Goal: Task Accomplishment & Management: Manage account settings

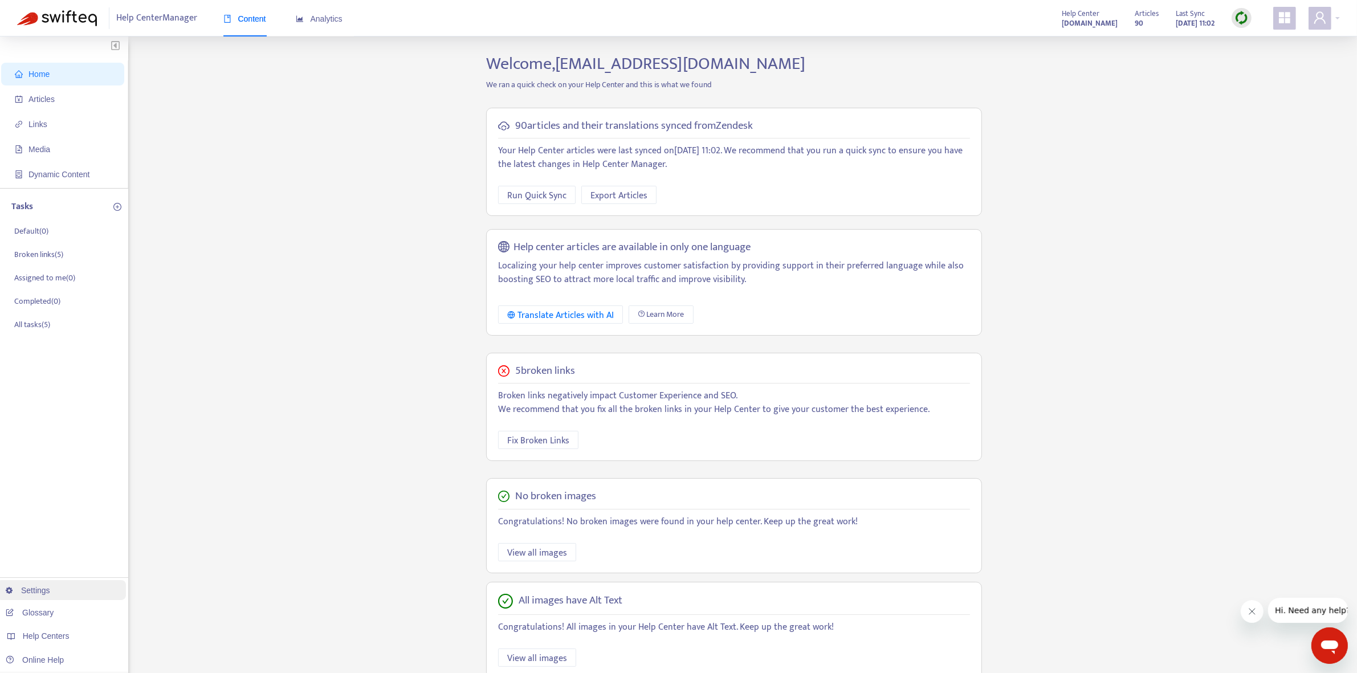
click at [50, 578] on link "Settings" at bounding box center [28, 590] width 44 height 9
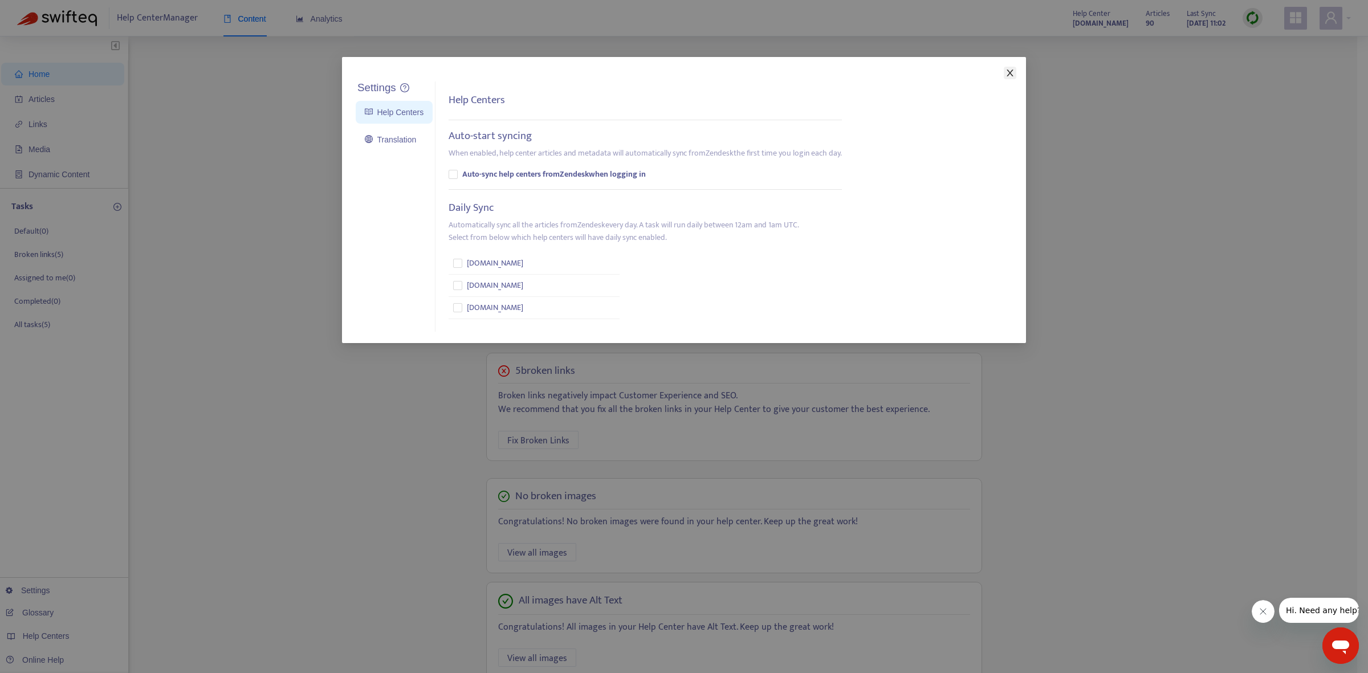
click at [780, 71] on span "Close" at bounding box center [1010, 72] width 13 height 9
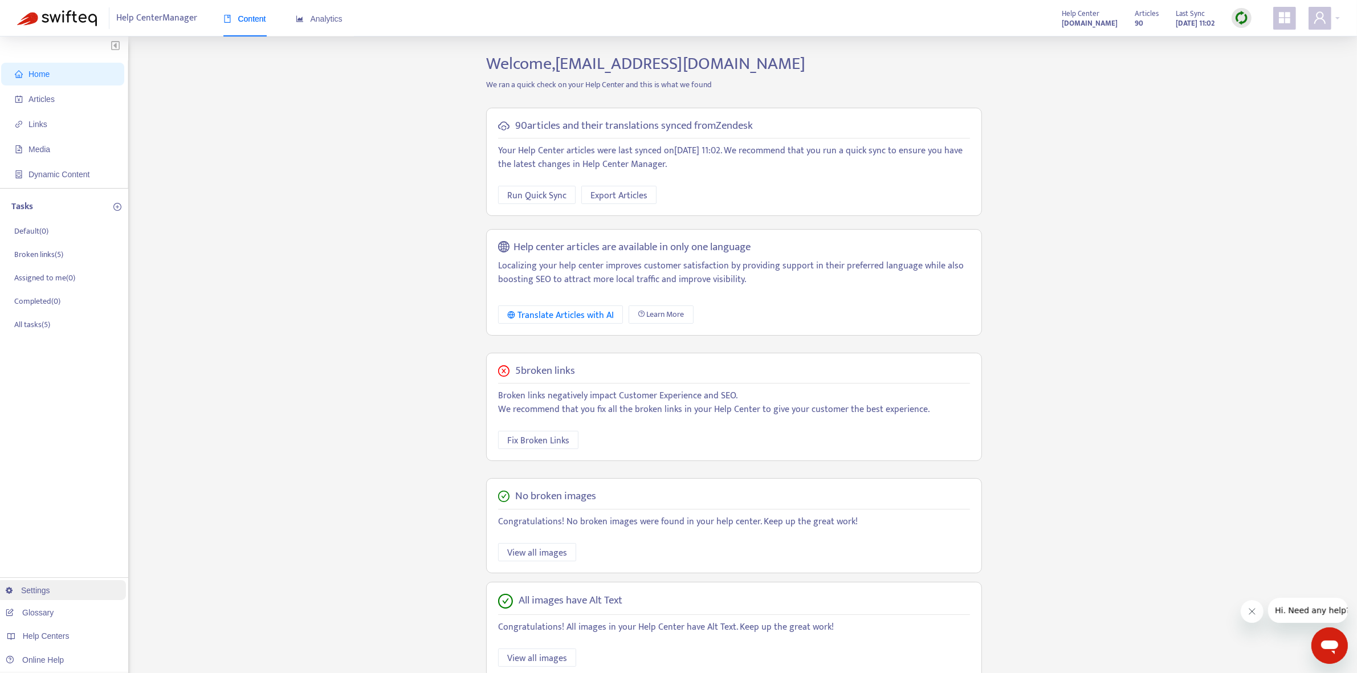
click at [50, 578] on link "Settings" at bounding box center [28, 590] width 44 height 9
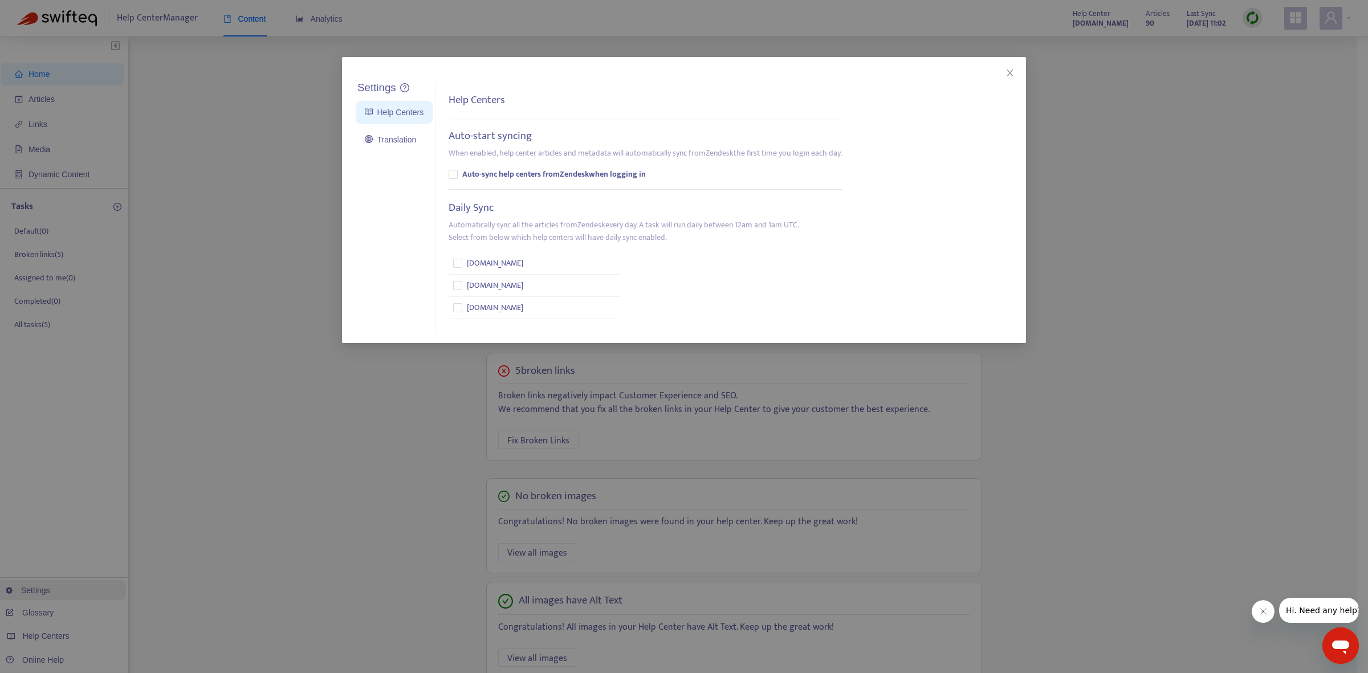
click at [51, 578] on div "Settings Help Centers Translation Settings Help Centers Auto-start syncing When…" at bounding box center [684, 336] width 1368 height 673
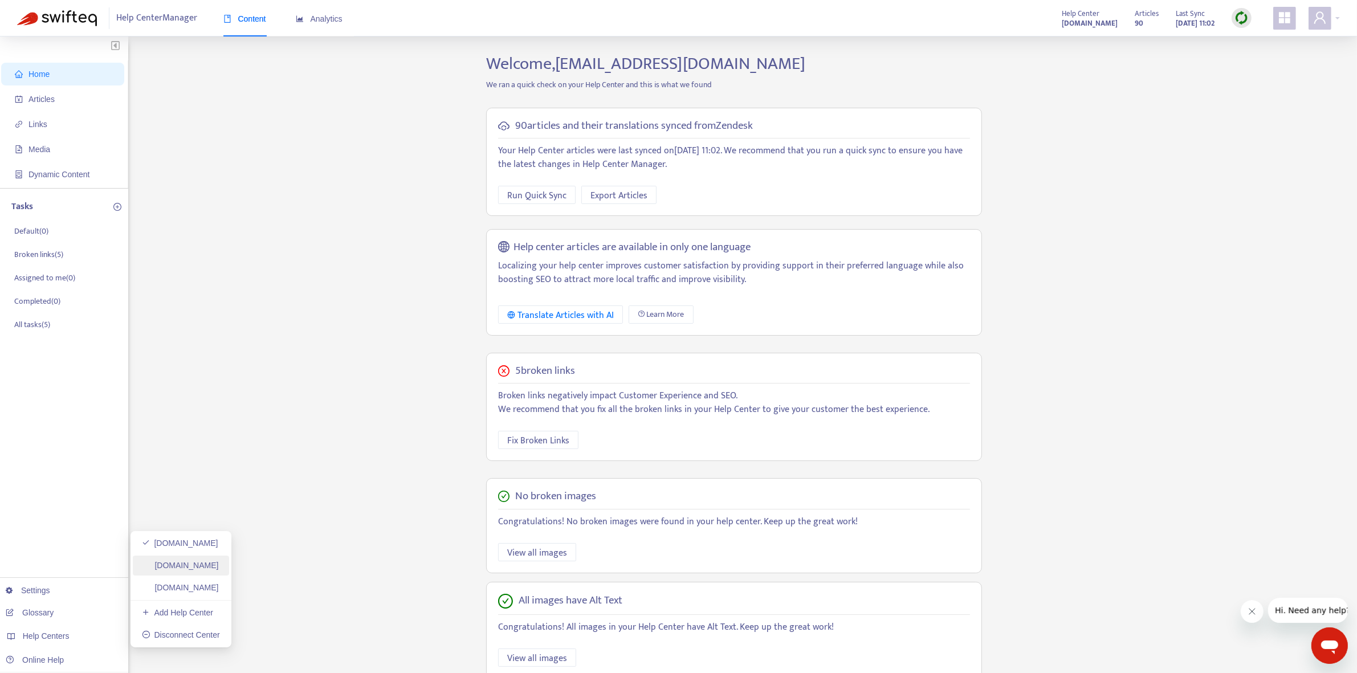
click at [207, 569] on link "amway-jpn-kb.zendesk.com" at bounding box center [180, 565] width 77 height 9
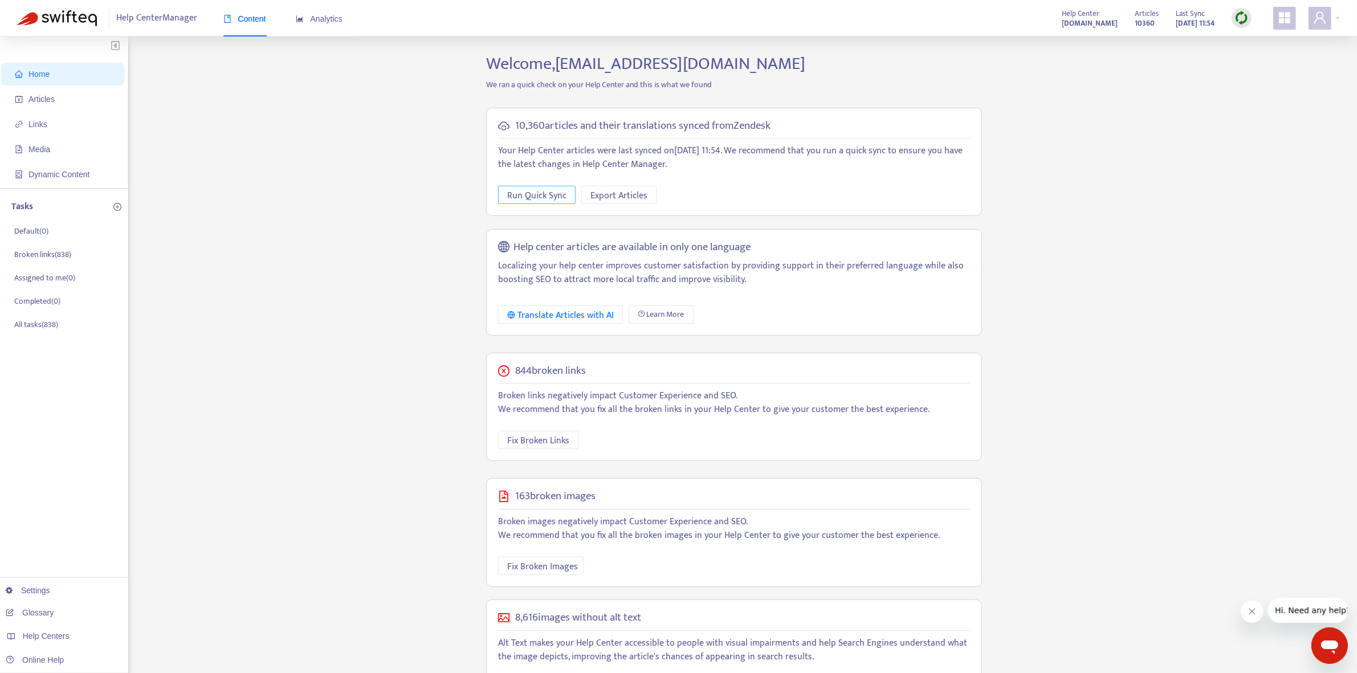
click at [544, 198] on span "Run Quick Sync" at bounding box center [536, 196] width 59 height 14
